Goal: Transaction & Acquisition: Purchase product/service

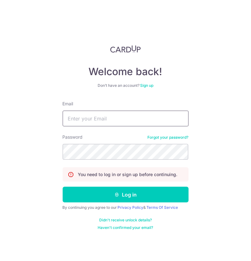
click at [95, 122] on input "Email" at bounding box center [126, 119] width 126 height 16
type input "acfmaccounts@awfullychocolate.com"
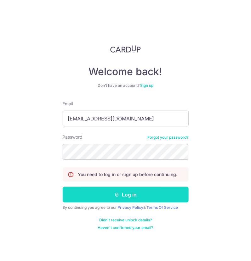
click at [131, 197] on button "Log in" at bounding box center [126, 195] width 126 height 16
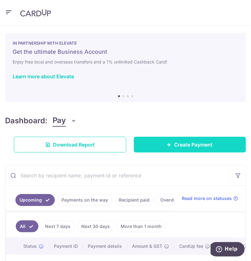
click at [182, 152] on link "Create Payment" at bounding box center [190, 145] width 112 height 16
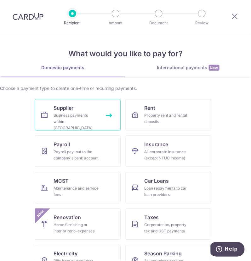
click at [80, 106] on link "Supplier Business payments within Singapore" at bounding box center [78, 114] width 86 height 31
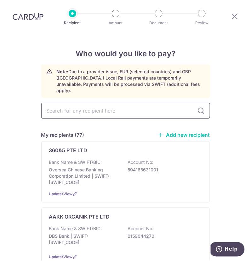
click at [122, 109] on input "text" at bounding box center [125, 111] width 169 height 16
type input "BIDFOOD"
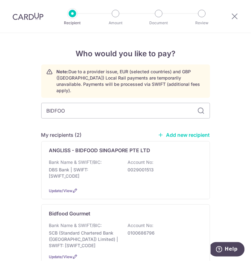
type input "BIDFOOD"
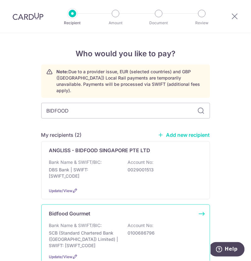
click at [107, 234] on p "SCB (Standard Chartered Bank ([GEOGRAPHIC_DATA]) Limited) | SWIFT: [SWIFT_CODE]" at bounding box center [84, 239] width 70 height 19
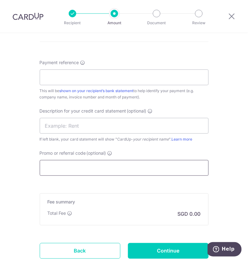
scroll to position [385, 0]
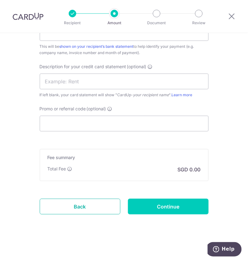
drag, startPoint x: 96, startPoint y: 206, endPoint x: 161, endPoint y: 51, distance: 168.6
click at [96, 206] on link "Back" at bounding box center [80, 207] width 81 height 16
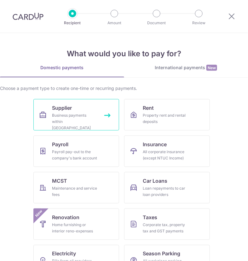
click at [43, 113] on icon at bounding box center [43, 115] width 8 height 8
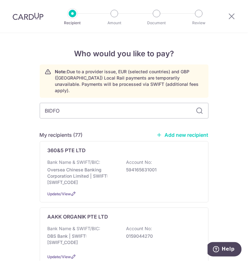
type input "BIDFOO"
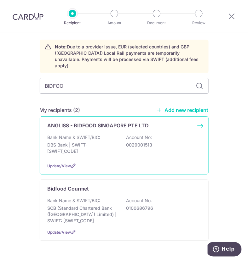
scroll to position [37, 0]
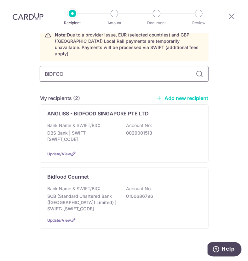
drag, startPoint x: 78, startPoint y: 60, endPoint x: -6, endPoint y: 64, distance: 84.4
click at [0, 64] on html "Recipient Amount Document Review Who would you like to pay? Note: Due to a prov…" at bounding box center [124, 130] width 248 height 261
type input "KS PA"
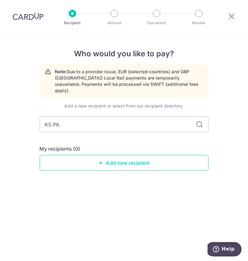
click at [128, 159] on link "Add new recipient" at bounding box center [124, 163] width 169 height 16
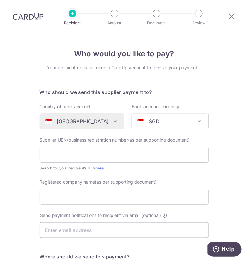
drag, startPoint x: 208, startPoint y: 51, endPoint x: 198, endPoint y: 31, distance: 22.5
click at [208, 51] on div "Who would you like to pay? Your recipient does not need a CardUp account to rec…" at bounding box center [124, 225] width 248 height 384
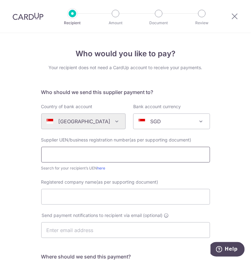
click at [99, 153] on input "text" at bounding box center [125, 155] width 169 height 16
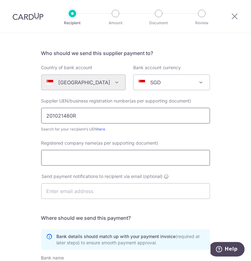
type input "201021480R"
click at [93, 160] on input "Registered company name(as per supporting document)" at bounding box center [125, 158] width 169 height 16
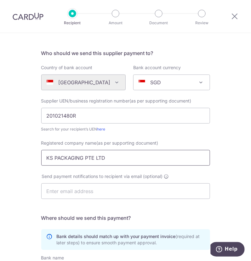
scroll to position [78, 0]
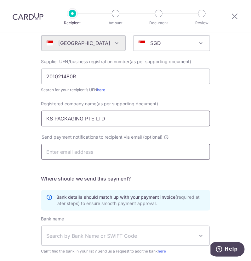
type input "KS PACKAGING PTE LTD"
click at [95, 153] on input "text" at bounding box center [125, 152] width 169 height 16
drag, startPoint x: 74, startPoint y: 151, endPoint x: 79, endPoint y: 153, distance: 5.3
click at [74, 151] on input "text" at bounding box center [125, 152] width 169 height 16
paste input "sales@ ks pack.com.sg"
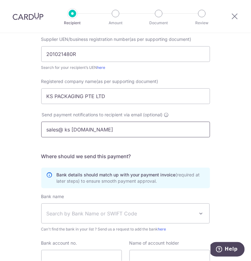
scroll to position [118, 0]
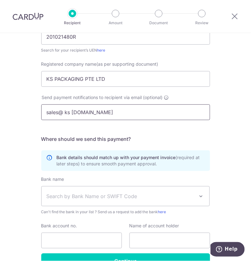
click at [69, 112] on input "sales@ ks pack.com.sg" at bounding box center [125, 112] width 169 height 16
type input "sales@ kspack.com.sg"
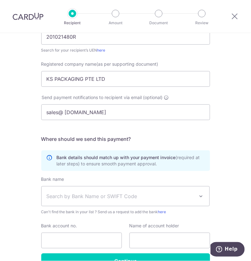
click at [107, 196] on span "Search by Bank Name or SWIFT Code" at bounding box center [121, 197] width 148 height 8
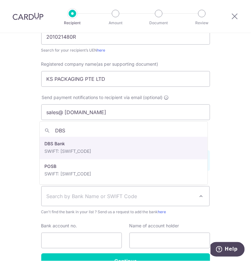
type input "DBS"
select select "6"
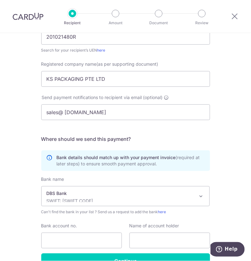
scroll to position [155, 0]
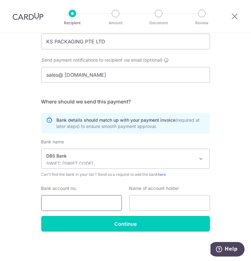
click at [71, 204] on input "Bank account no." at bounding box center [81, 203] width 81 height 16
type input "0029039235"
click at [148, 204] on input "text" at bounding box center [169, 203] width 81 height 16
type input "KS PACKAGING PTE LTD"
click at [103, 202] on input "0029039235" at bounding box center [81, 203] width 81 height 16
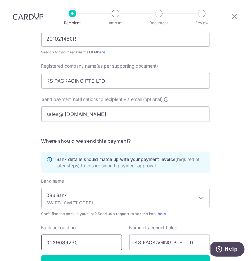
scroll to position [77, 0]
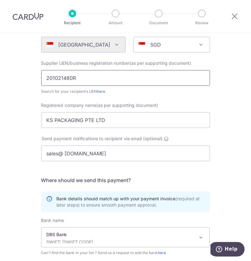
click at [85, 78] on input "201021480R" at bounding box center [125, 78] width 169 height 16
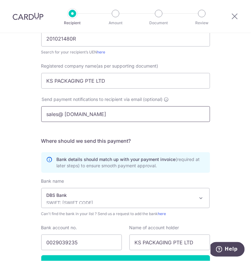
click at [63, 112] on input "sales@ kspack.com.sg" at bounding box center [125, 114] width 169 height 16
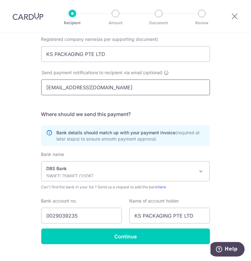
scroll to position [155, 0]
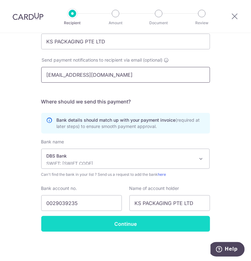
type input "sales@kspack.com.sg"
click at [110, 225] on input "Continue" at bounding box center [125, 224] width 169 height 16
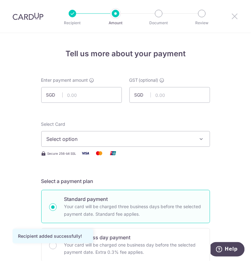
click at [235, 17] on icon at bounding box center [235, 16] width 8 height 8
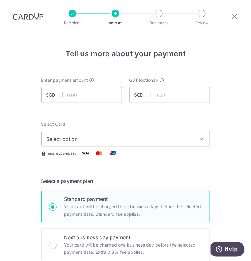
click at [230, 17] on div at bounding box center [234, 16] width 33 height 33
click at [236, 16] on icon at bounding box center [235, 16] width 8 height 8
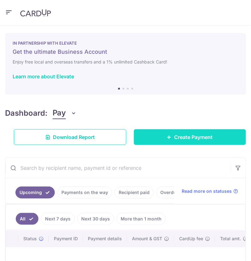
click at [175, 139] on span "Create Payment" at bounding box center [193, 137] width 38 height 8
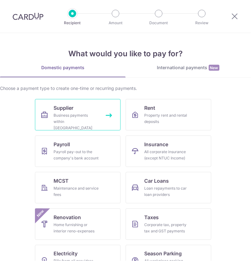
click at [85, 114] on div "Business payments within Singapore" at bounding box center [76, 121] width 45 height 19
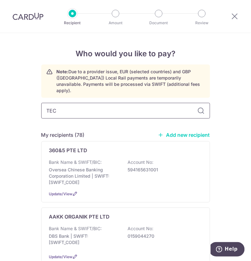
type input "TECH"
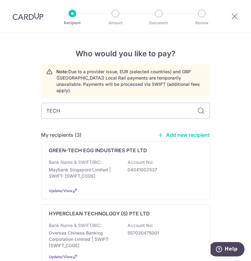
drag, startPoint x: 74, startPoint y: 103, endPoint x: 11, endPoint y: 103, distance: 62.9
click at [11, 103] on div "Who would you like to pay? Note: Due to a provider issue, EUR (selected countri…" at bounding box center [125, 201] width 251 height 336
type input "[PERSON_NAME]"
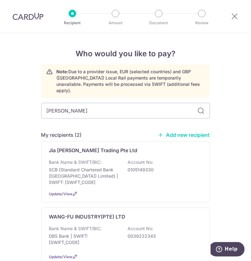
drag, startPoint x: 118, startPoint y: 105, endPoint x: -10, endPoint y: 98, distance: 128.5
click at [0, 98] on html "Recipient Amount Document Review Who would you like to pay? Note: Due to a prov…" at bounding box center [125, 130] width 251 height 261
